Goal: Task Accomplishment & Management: Use online tool/utility

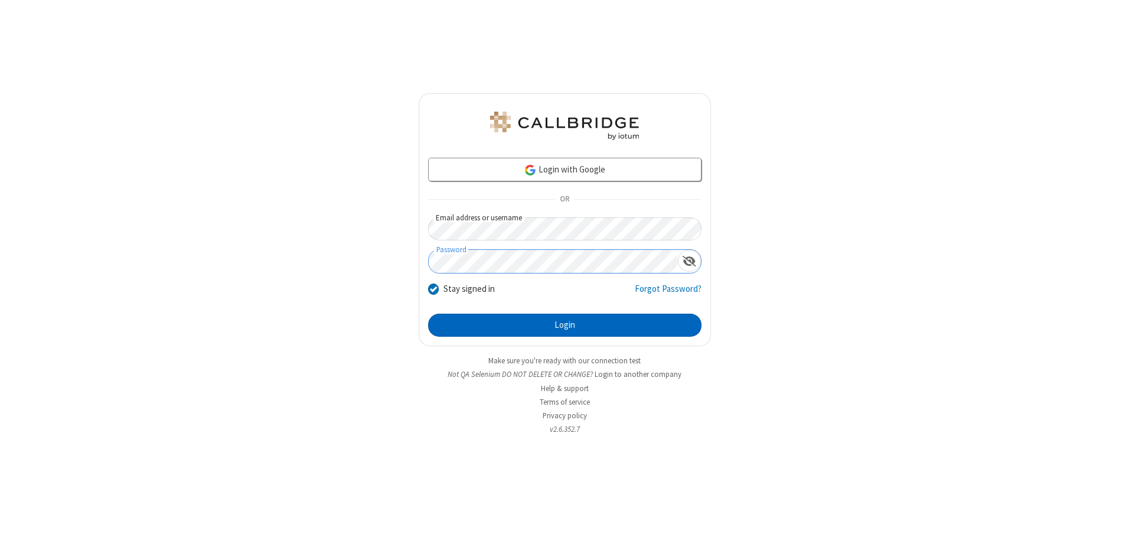
click at [564, 325] on button "Login" at bounding box center [564, 326] width 273 height 24
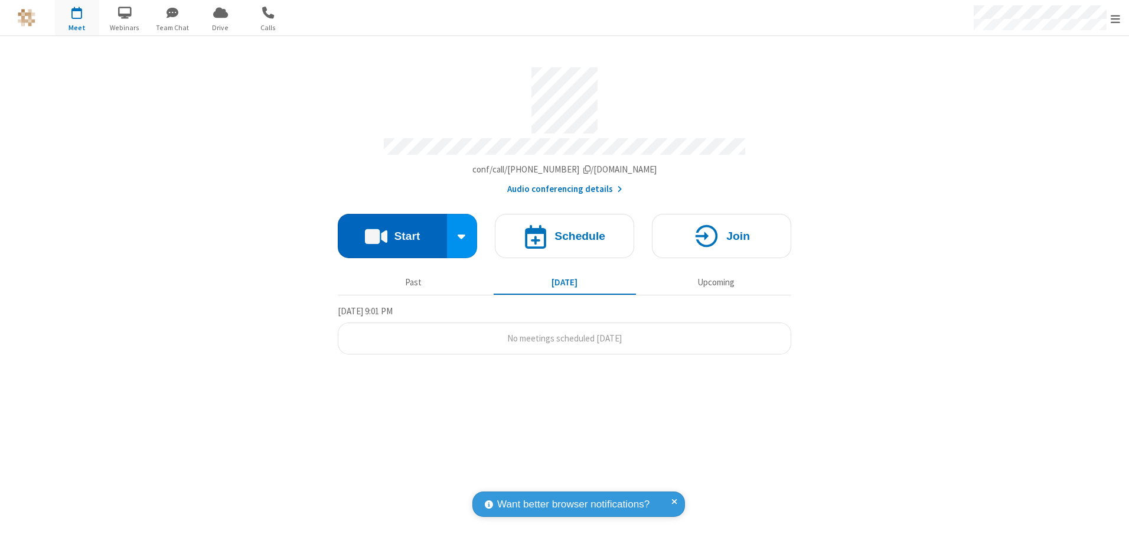
click at [392, 231] on button "Start" at bounding box center [392, 236] width 109 height 44
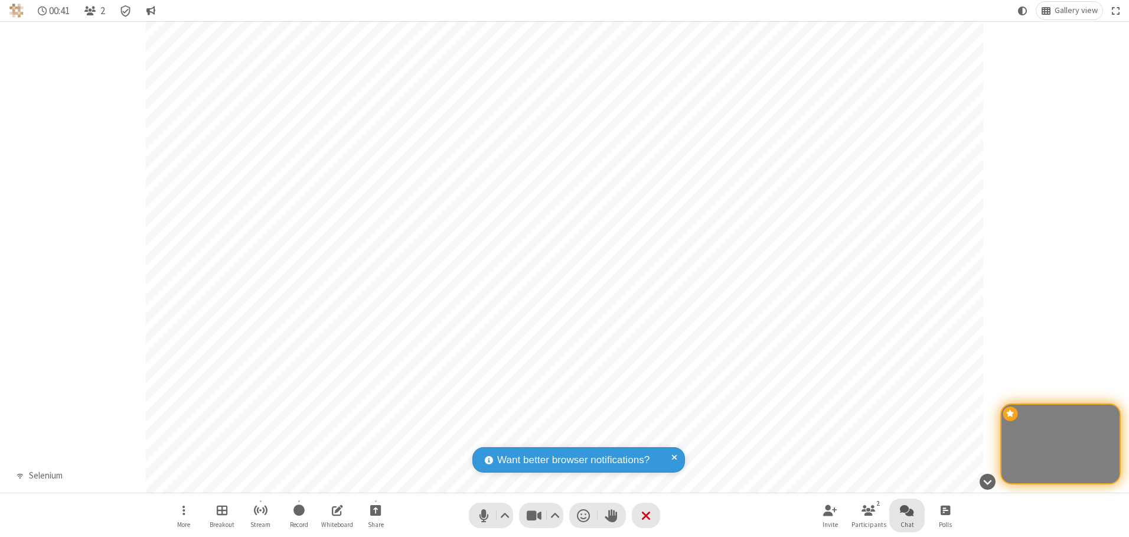
click at [907, 510] on span "Open chat" at bounding box center [907, 509] width 14 height 15
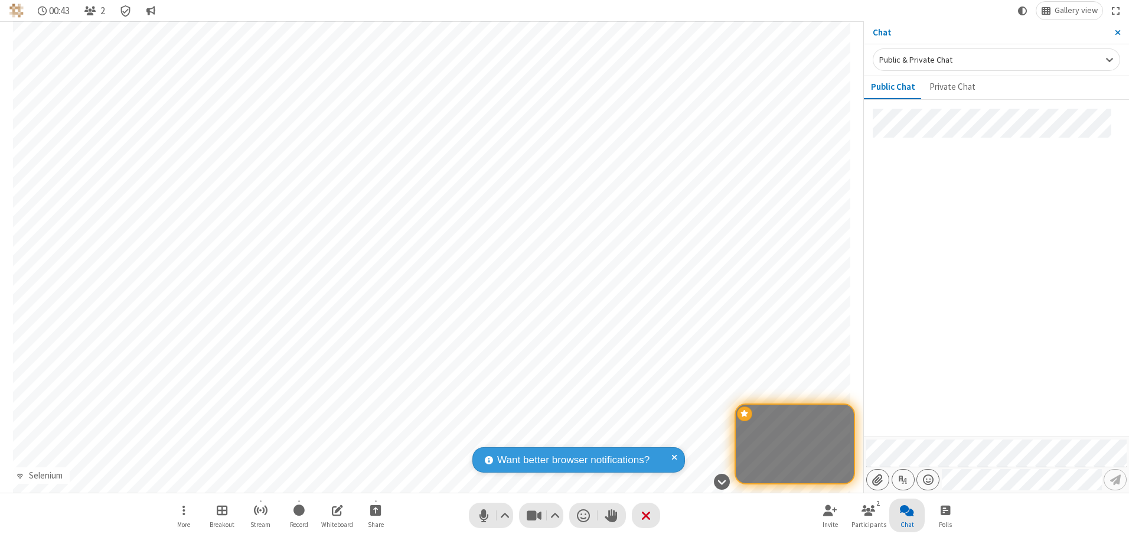
type input "C:\fakepath\doc_test.docx"
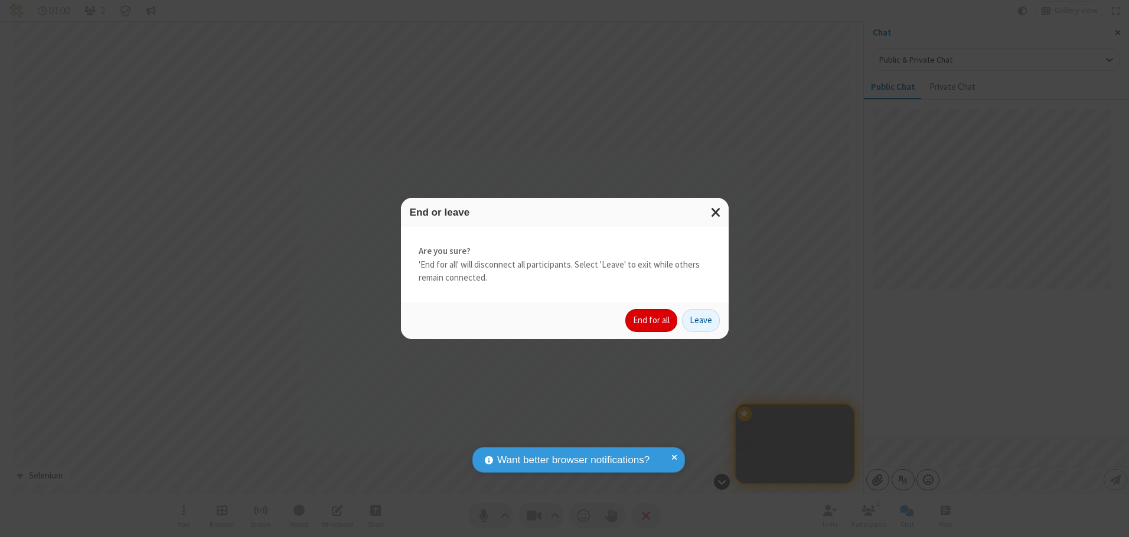
click at [652, 320] on button "End for all" at bounding box center [651, 321] width 52 height 24
